Goal: Task Accomplishment & Management: Use online tool/utility

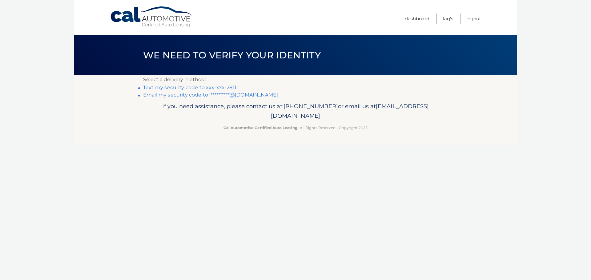
click at [191, 89] on link "Text my security code to xxx-xxx-2811" at bounding box center [189, 88] width 93 height 6
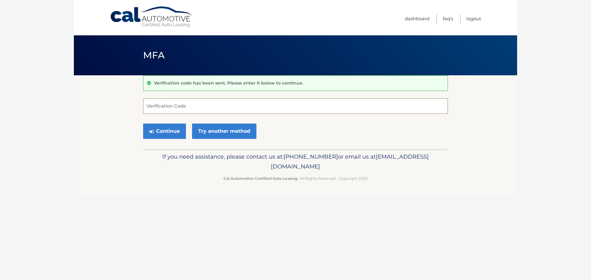
click at [187, 105] on input "Verification Code" at bounding box center [295, 105] width 305 height 15
type input "076426"
click at [170, 135] on button "Continue" at bounding box center [164, 131] width 43 height 15
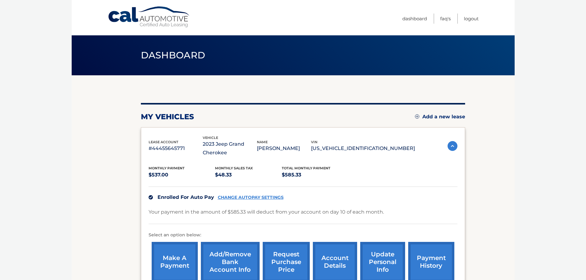
scroll to position [31, 0]
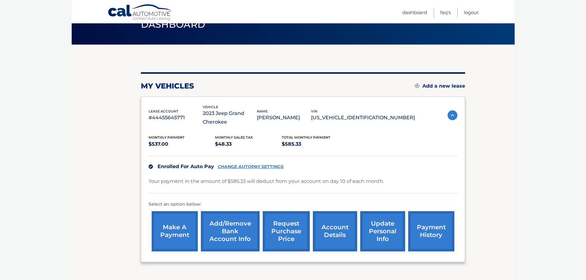
click at [177, 225] on link "make a payment" at bounding box center [175, 231] width 46 height 40
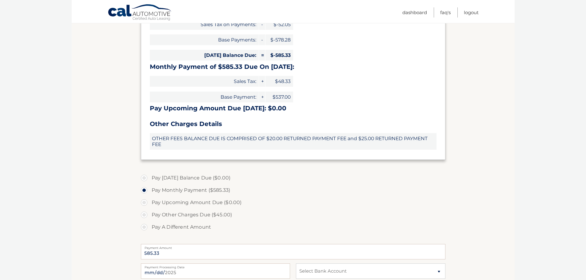
scroll to position [185, 0]
